Goal: Find specific page/section: Find specific page/section

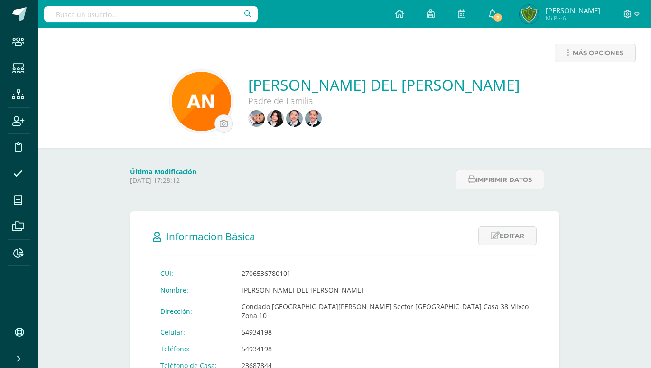
click at [93, 18] on input "text" at bounding box center [151, 14] width 214 height 16
type input "Ariana Morales"
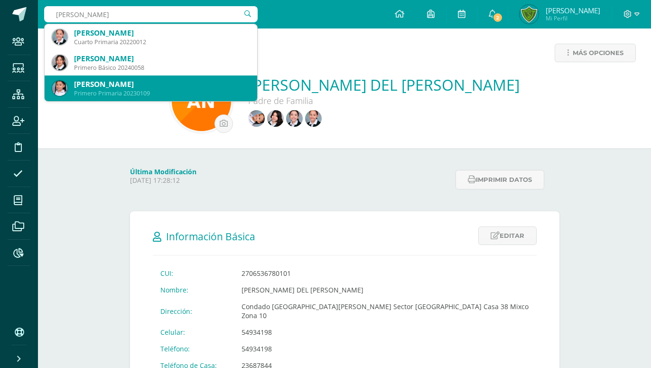
click at [121, 93] on div "Primero Primaria 20230109" at bounding box center [162, 93] width 176 height 8
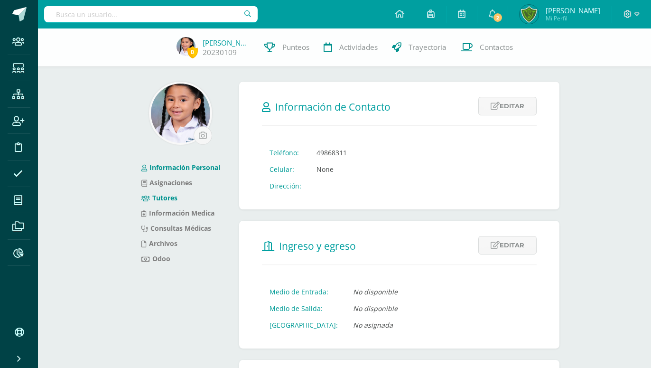
click at [169, 203] on li "Tutores" at bounding box center [180, 197] width 79 height 15
click at [173, 197] on link "Tutores" at bounding box center [159, 197] width 36 height 9
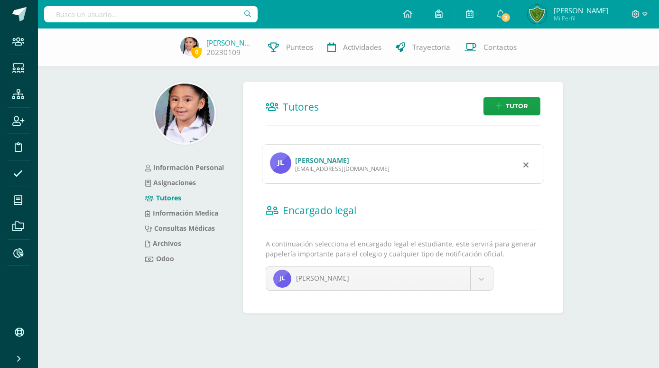
click at [315, 156] on link "Jaquelin Lopez Aragon" at bounding box center [322, 160] width 54 height 9
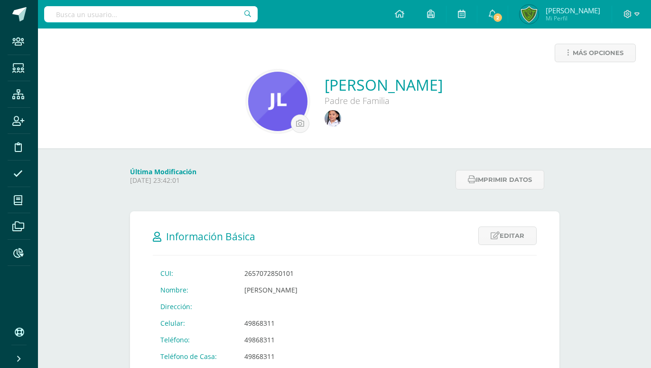
click at [57, 13] on input "text" at bounding box center [151, 14] width 214 height 16
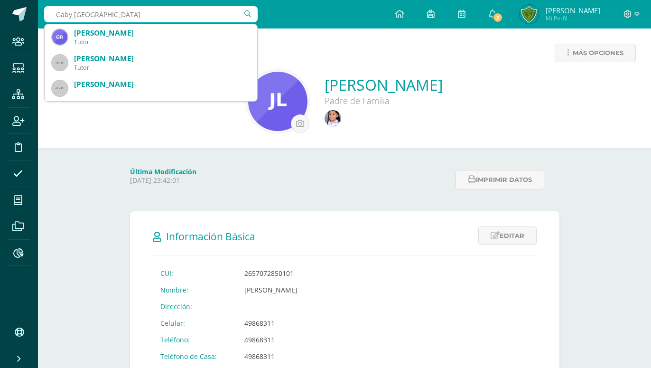
click at [74, 12] on input "Gaby Madrid" at bounding box center [151, 14] width 214 height 16
click at [71, 14] on input "Gaby Madrid" at bounding box center [151, 14] width 214 height 16
type input "Gabriela Madrid"
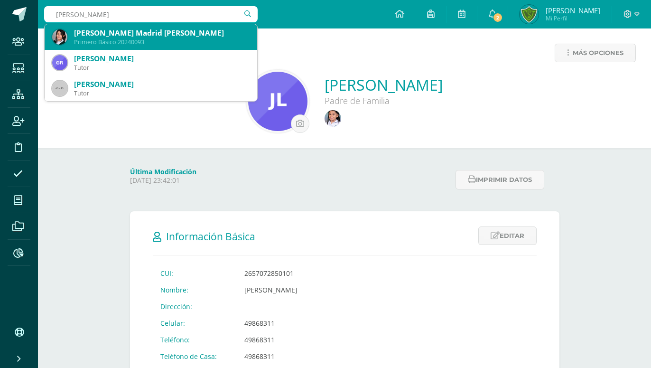
click at [93, 37] on div "Séfora Susana Gabriela Madrid Aldana" at bounding box center [162, 33] width 176 height 10
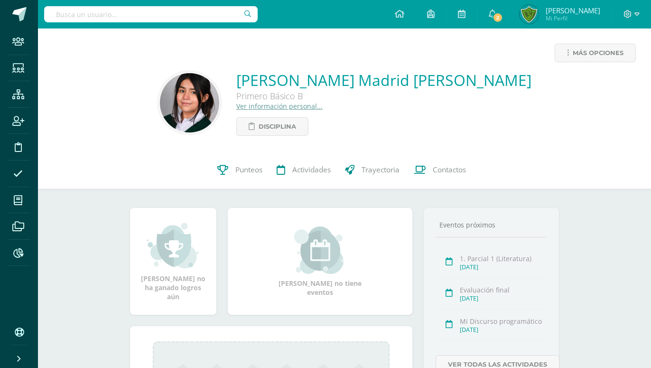
click at [290, 111] on div "Séfora Susana Gabriela Madrid Aldana Primero Básico B Ver información personal.…" at bounding box center [383, 103] width 295 height 66
click at [291, 110] on link "Ver información personal..." at bounding box center [279, 106] width 86 height 9
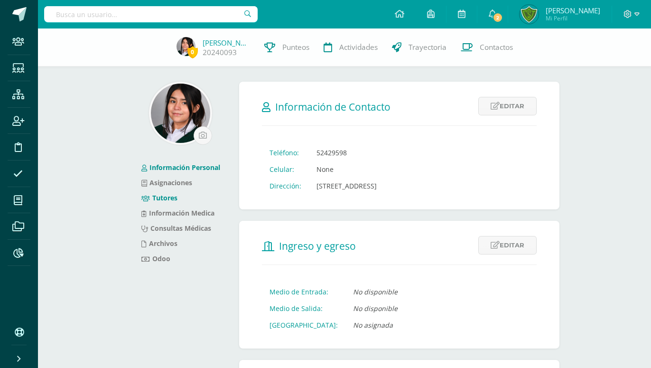
click at [173, 198] on link "Tutores" at bounding box center [159, 197] width 36 height 9
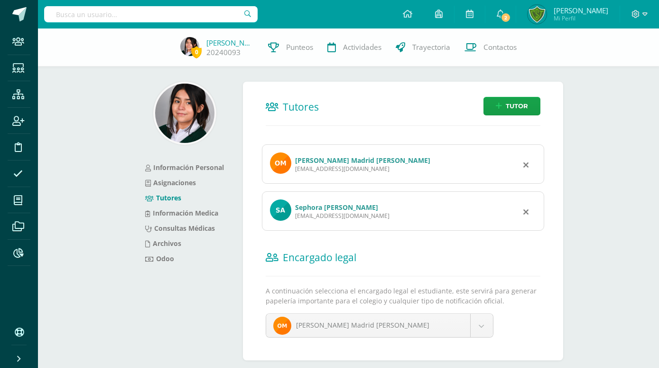
click at [318, 203] on link "Sephora [PERSON_NAME]" at bounding box center [336, 207] width 83 height 9
